Goal: Navigation & Orientation: Find specific page/section

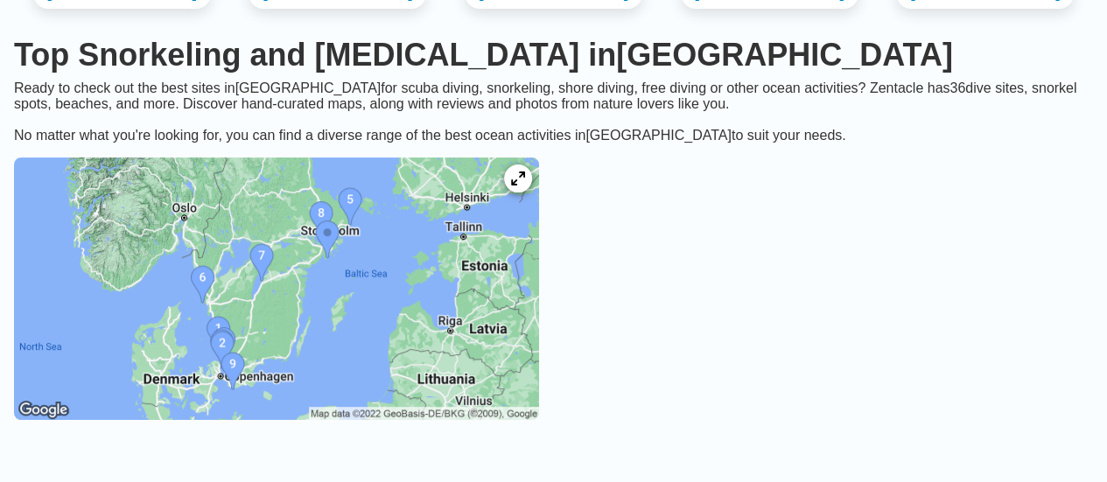
scroll to position [385, 0]
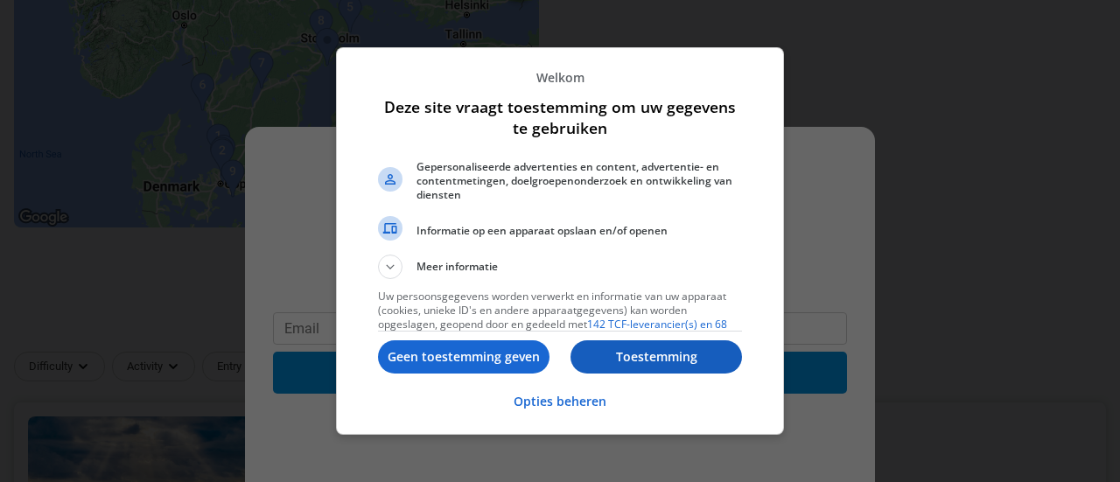
click at [646, 361] on p "Toestemming" at bounding box center [655, 356] width 171 height 17
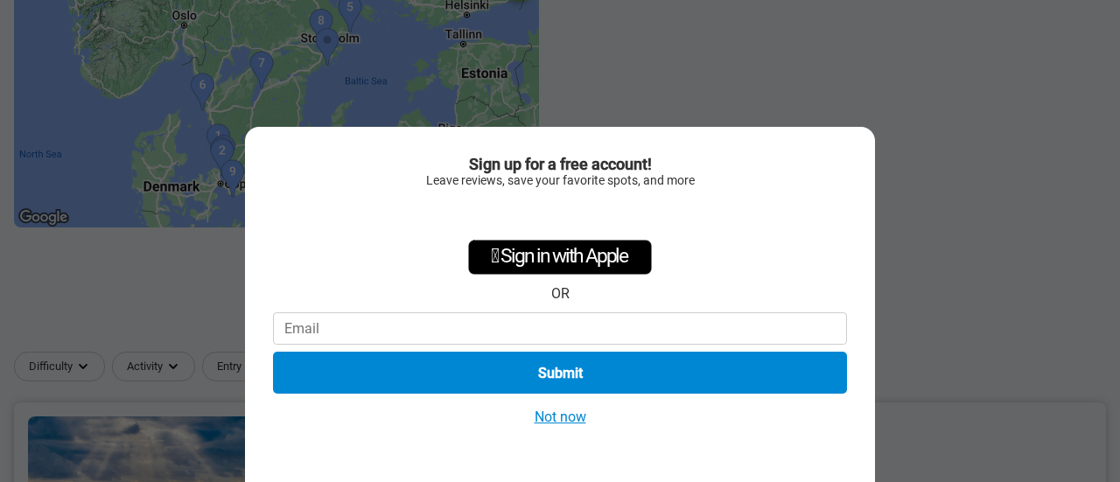
click at [548, 422] on button "Not now" at bounding box center [560, 417] width 62 height 18
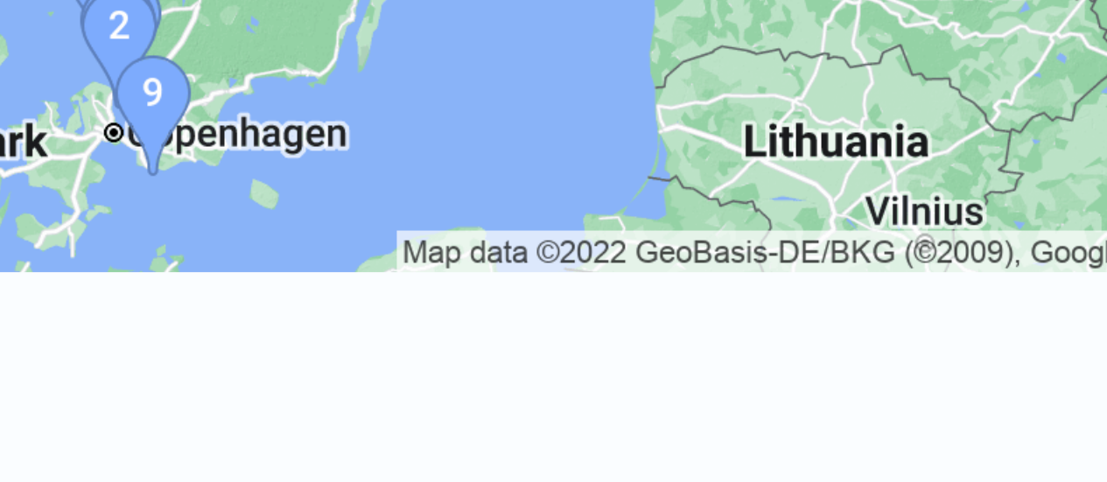
click at [257, 152] on img at bounding box center [276, 96] width 525 height 262
